Goal: Navigation & Orientation: Find specific page/section

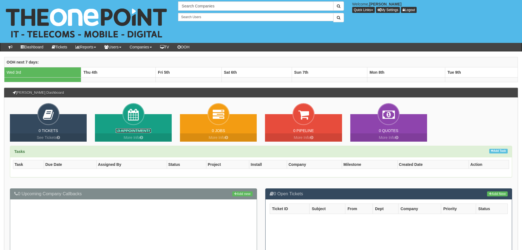
click at [132, 132] on link "13 Appointments" at bounding box center [132, 130] width 35 height 4
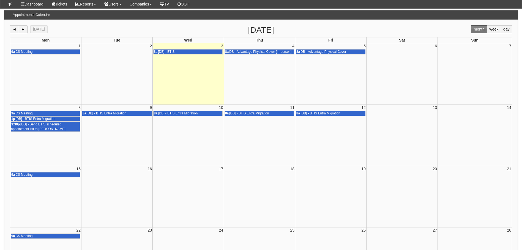
scroll to position [82, 0]
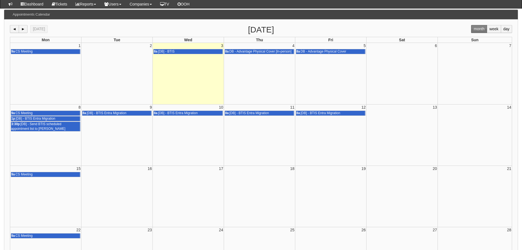
click at [36, 126] on span "[DB] - Send BTIS scheduled appointment list to [PERSON_NAME]" at bounding box center [38, 126] width 55 height 9
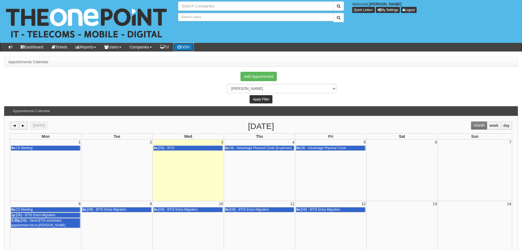
click at [191, 48] on link "OOH" at bounding box center [183, 47] width 20 height 8
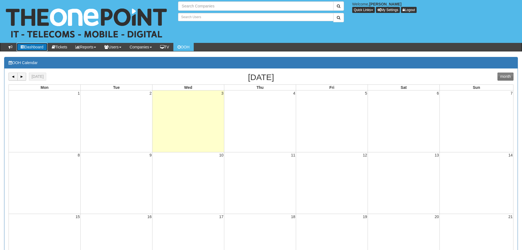
click at [27, 46] on link "Dashboard" at bounding box center [31, 47] width 31 height 8
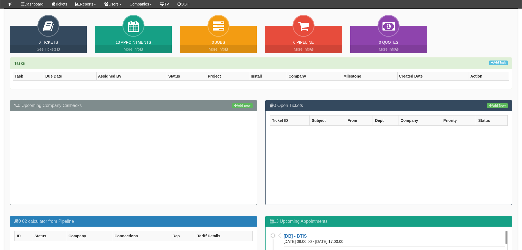
scroll to position [82, 0]
